Goal: Use online tool/utility: Use online tool/utility

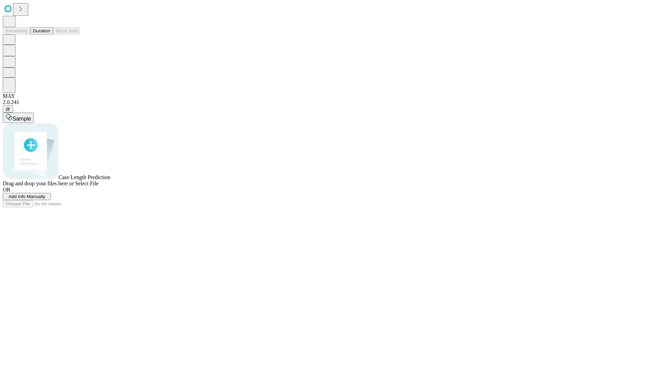
click at [50, 34] on button "Duration" at bounding box center [41, 30] width 23 height 7
click at [98, 186] on span "Select File" at bounding box center [86, 183] width 23 height 6
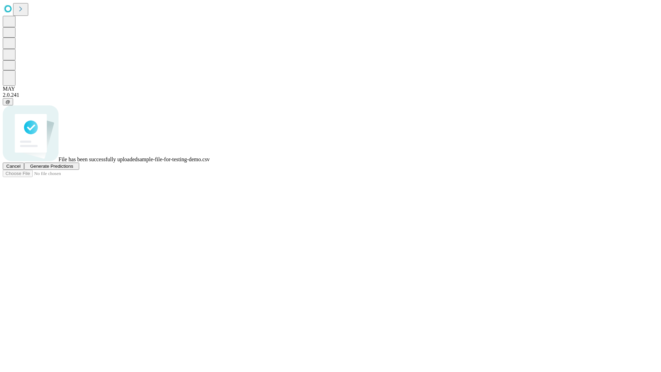
click at [73, 169] on span "Generate Predictions" at bounding box center [51, 166] width 43 height 5
